Goal: Navigation & Orientation: Find specific page/section

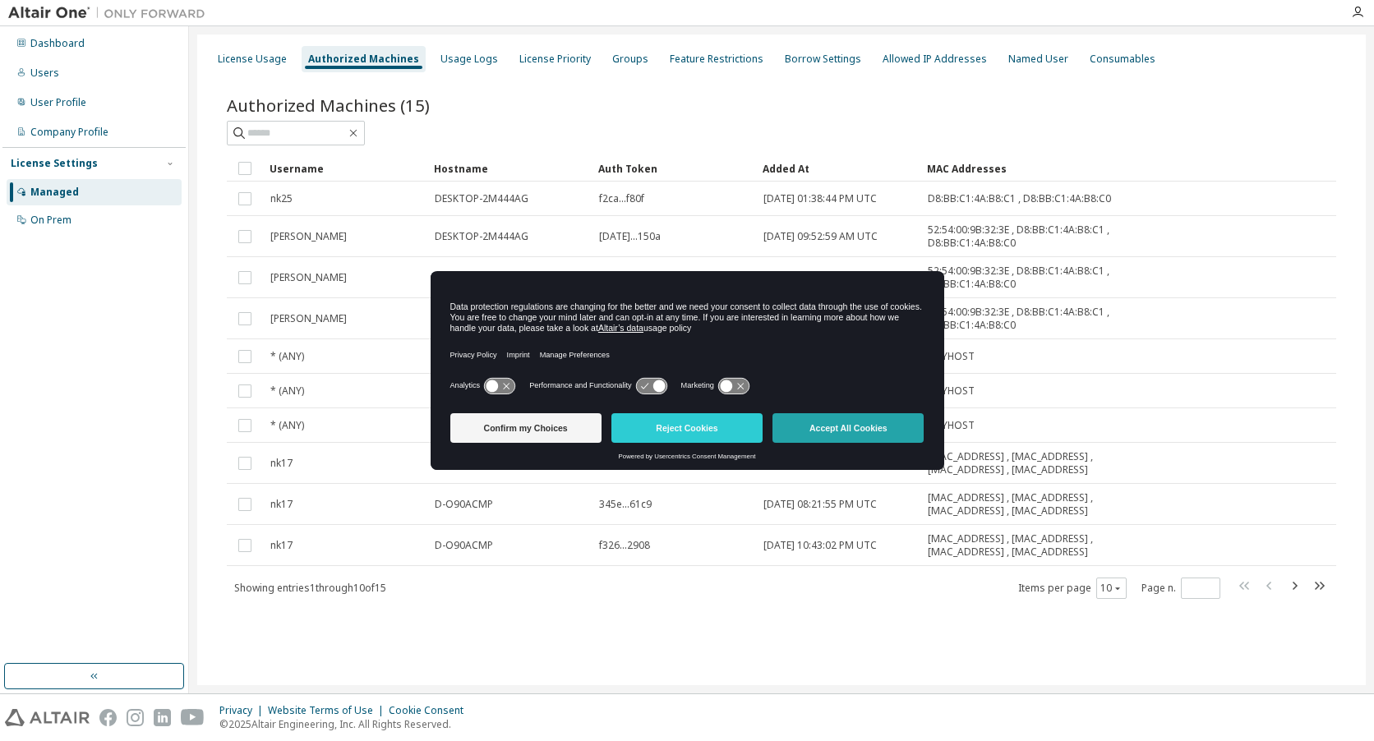
click at [829, 422] on button "Accept All Cookies" at bounding box center [847, 428] width 151 height 30
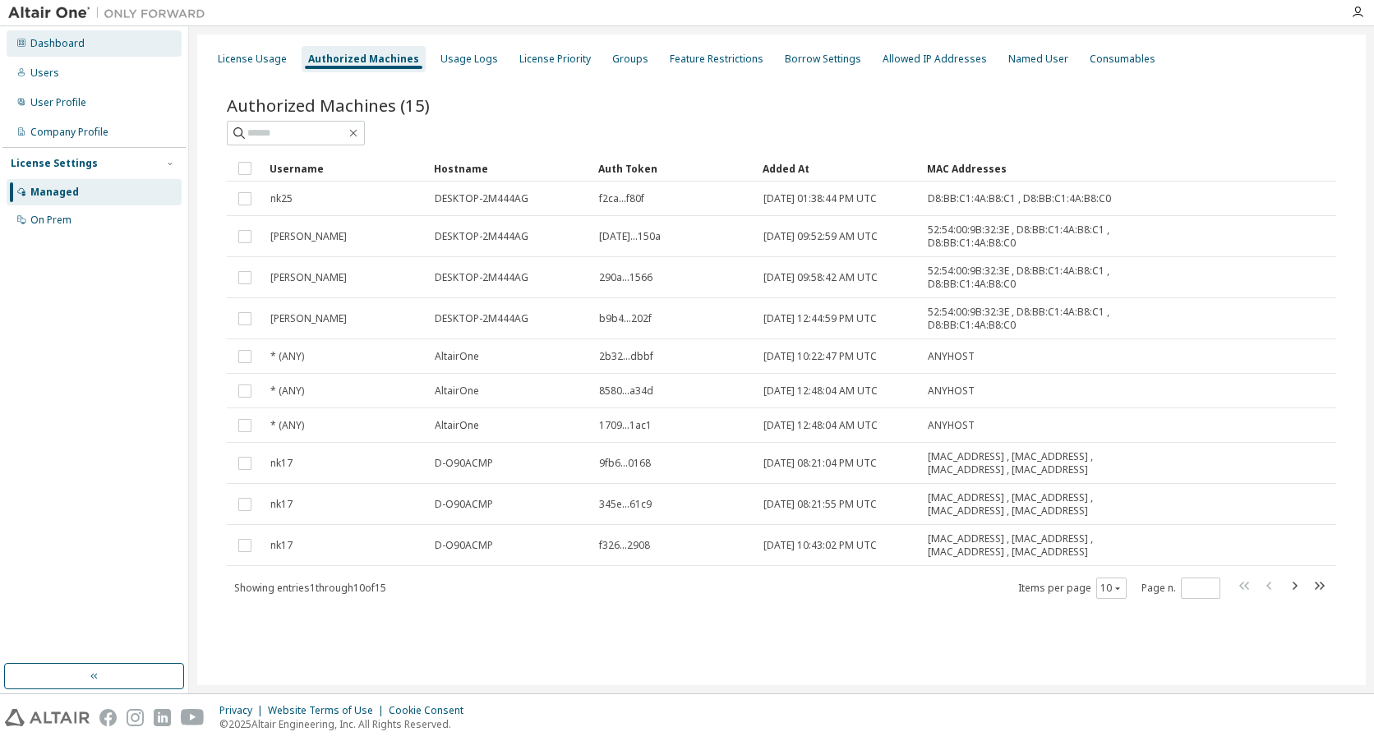
click at [90, 44] on div "Dashboard" at bounding box center [94, 43] width 175 height 26
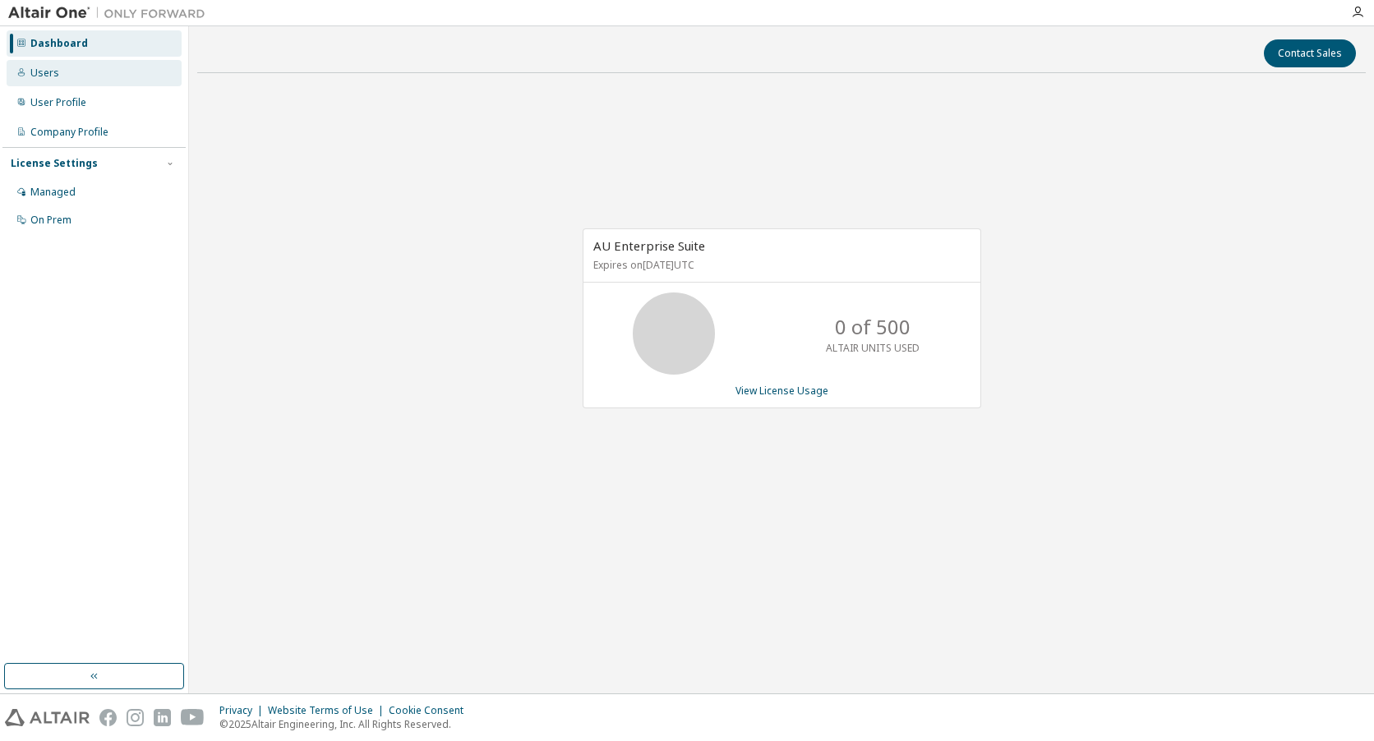
click at [71, 78] on div "Users" at bounding box center [94, 73] width 175 height 26
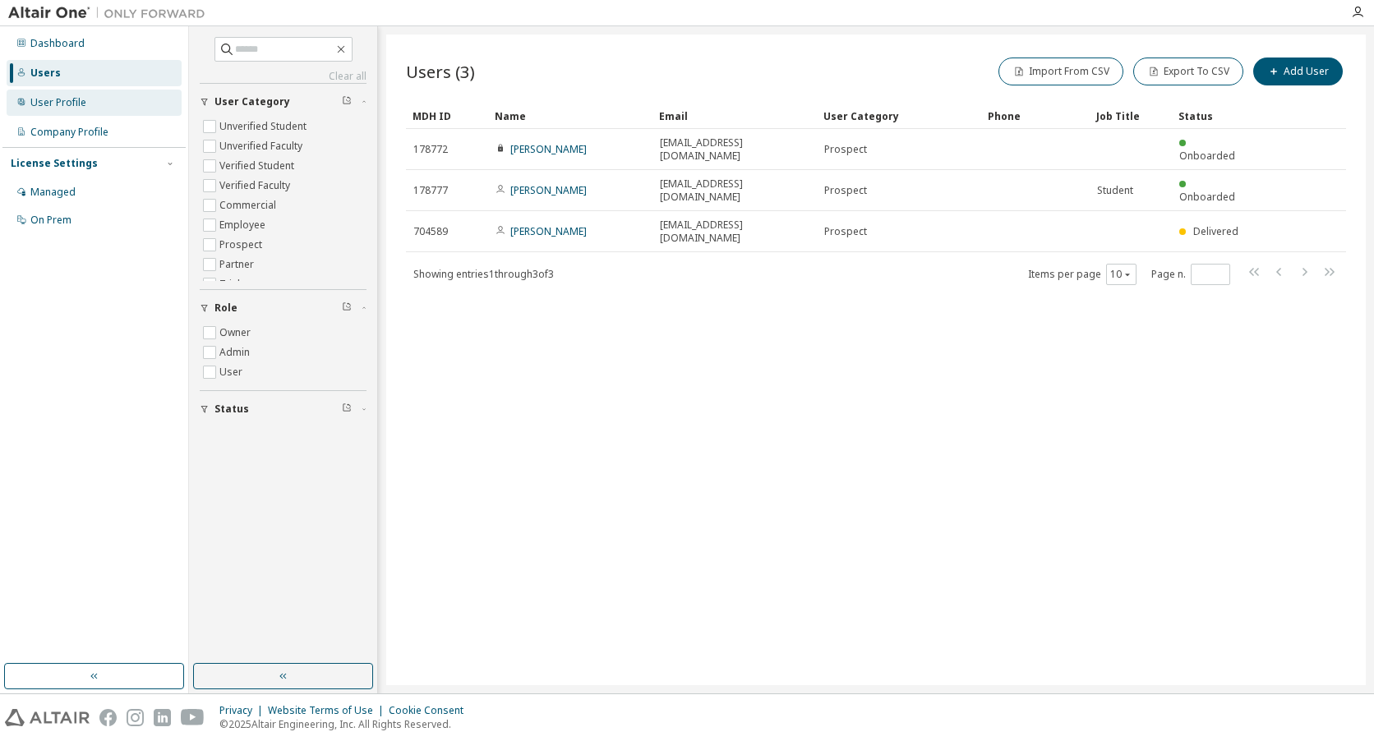
click at [72, 102] on div "User Profile" at bounding box center [58, 102] width 56 height 13
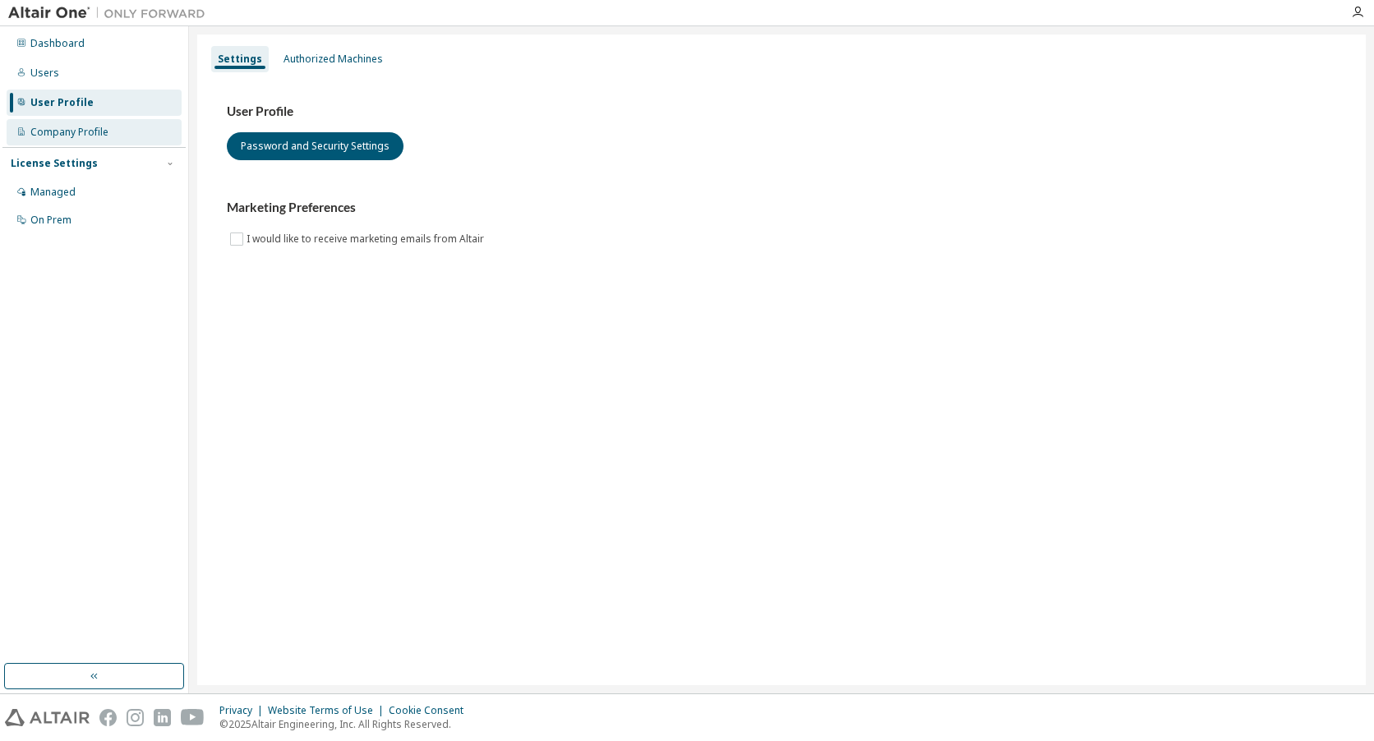
click at [79, 128] on div "Company Profile" at bounding box center [69, 132] width 78 height 13
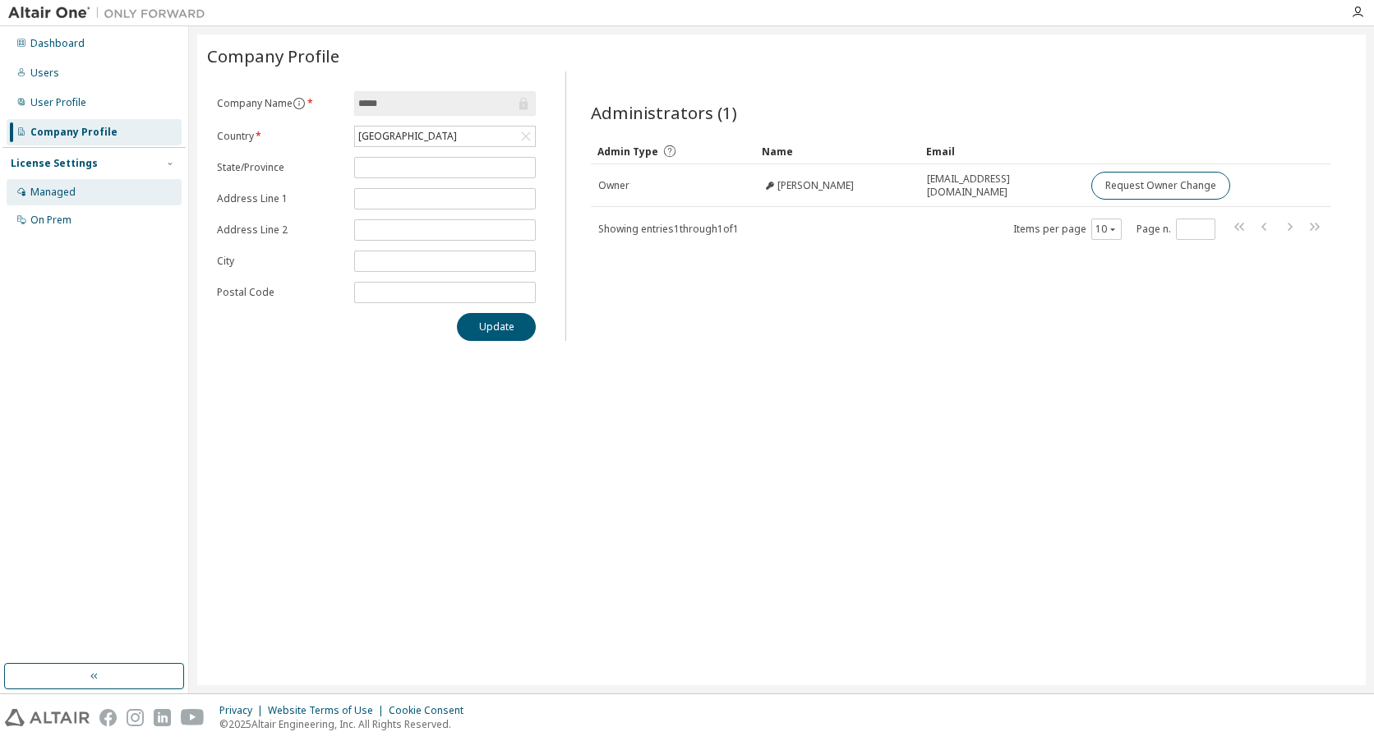
click at [85, 194] on div "Managed" at bounding box center [94, 192] width 175 height 26
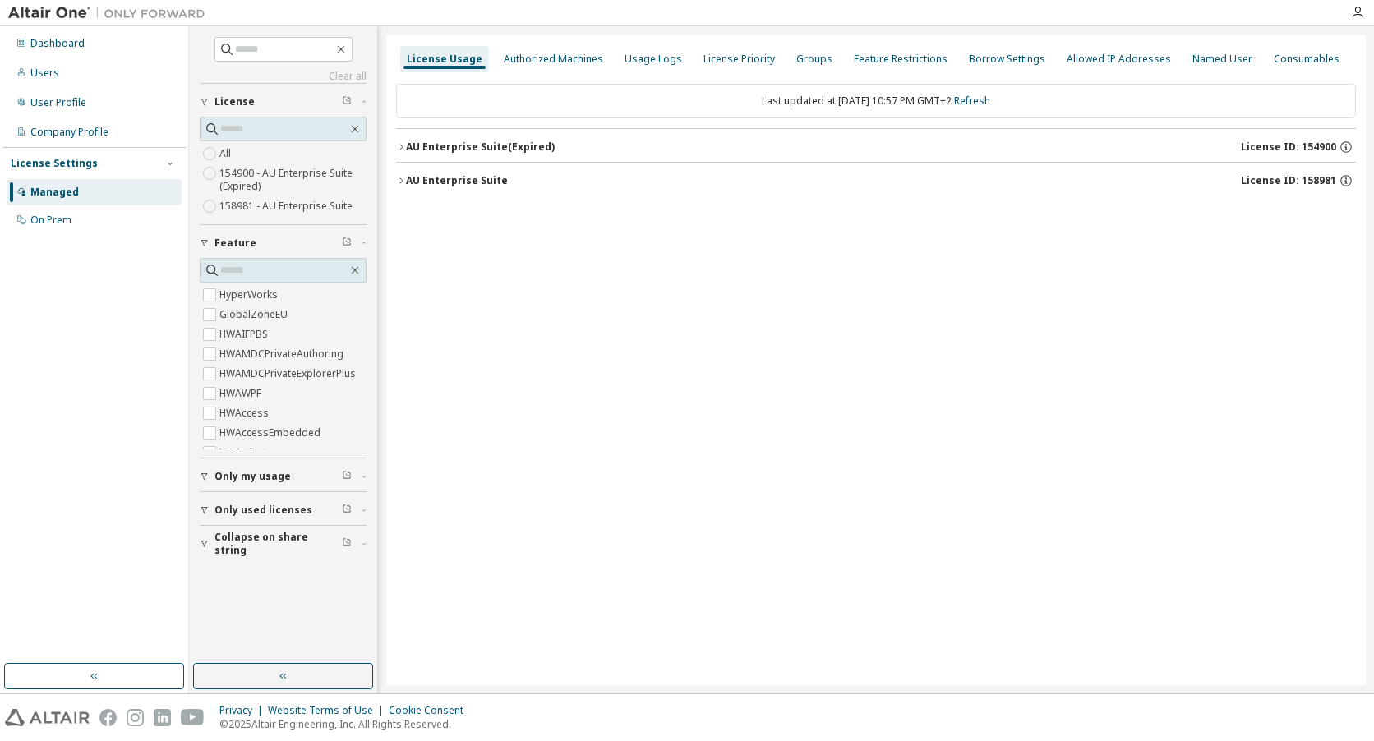
click at [873, 487] on div "License Usage Authorized Machines Usage Logs License Priority Groups Feature Re…" at bounding box center [875, 360] width 979 height 651
click at [86, 35] on div "Dashboard" at bounding box center [94, 43] width 175 height 26
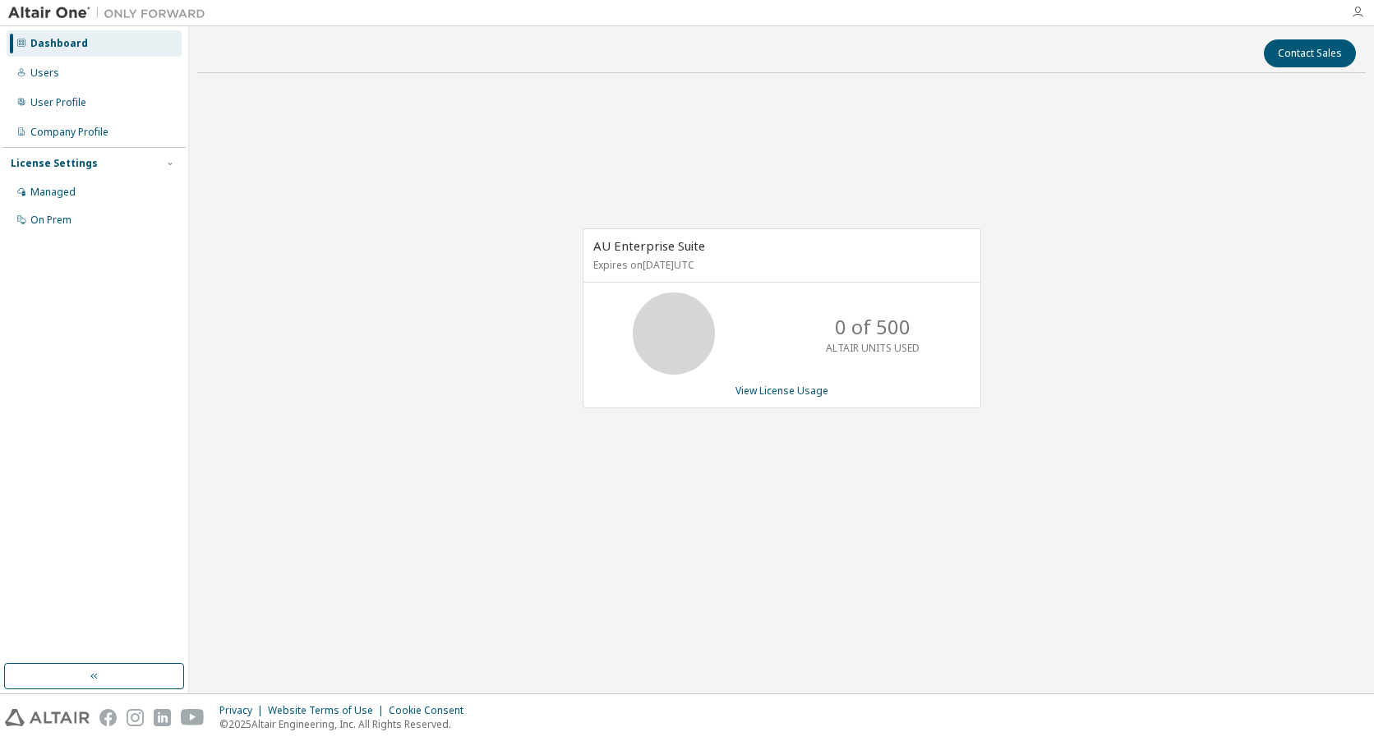
click at [1357, 16] on icon "button" at bounding box center [1357, 12] width 13 height 13
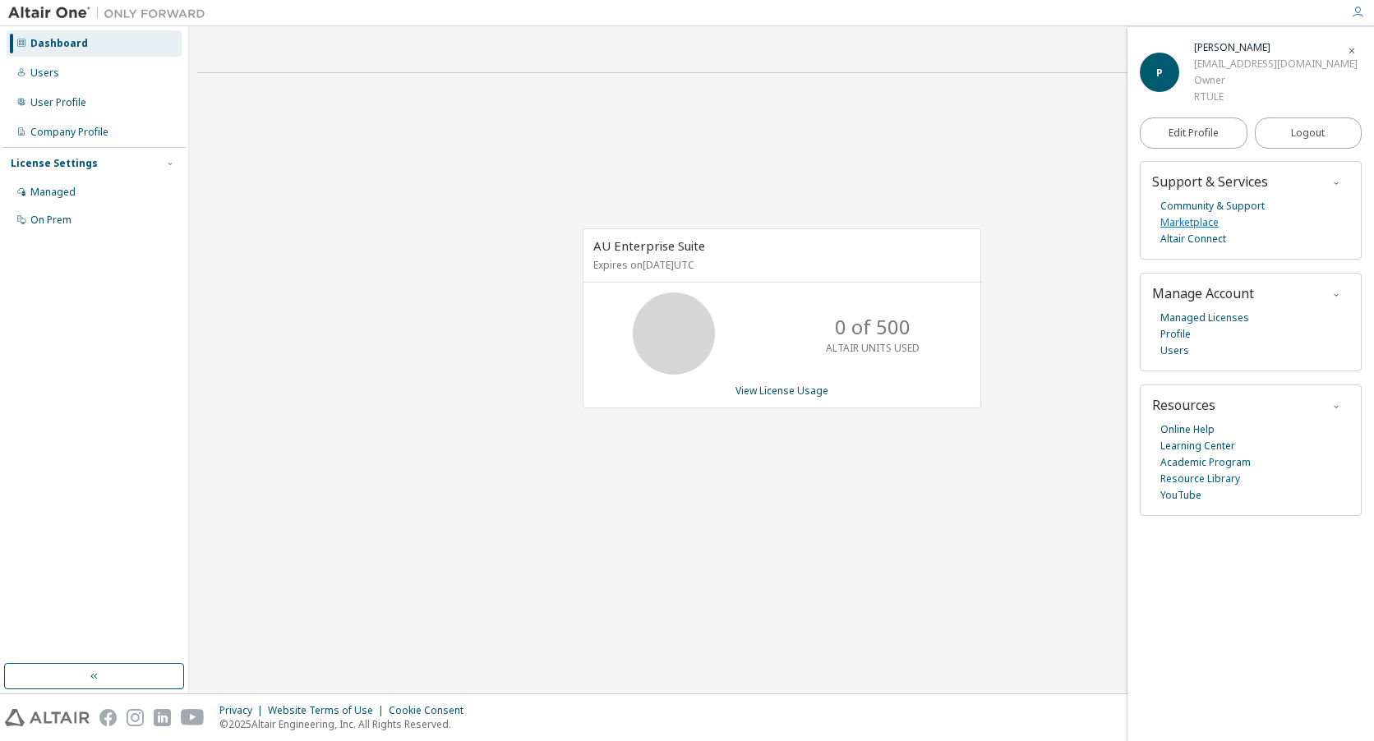
click at [1177, 225] on link "Marketplace" at bounding box center [1189, 222] width 58 height 16
